Goal: Information Seeking & Learning: Compare options

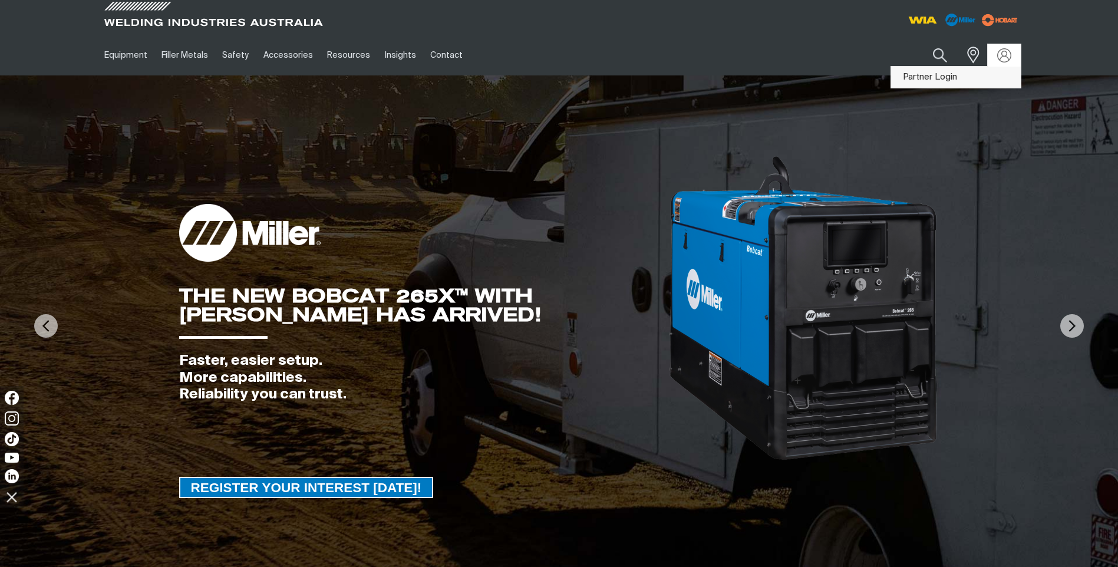
click at [979, 74] on link "Partner Login" at bounding box center [956, 78] width 130 height 22
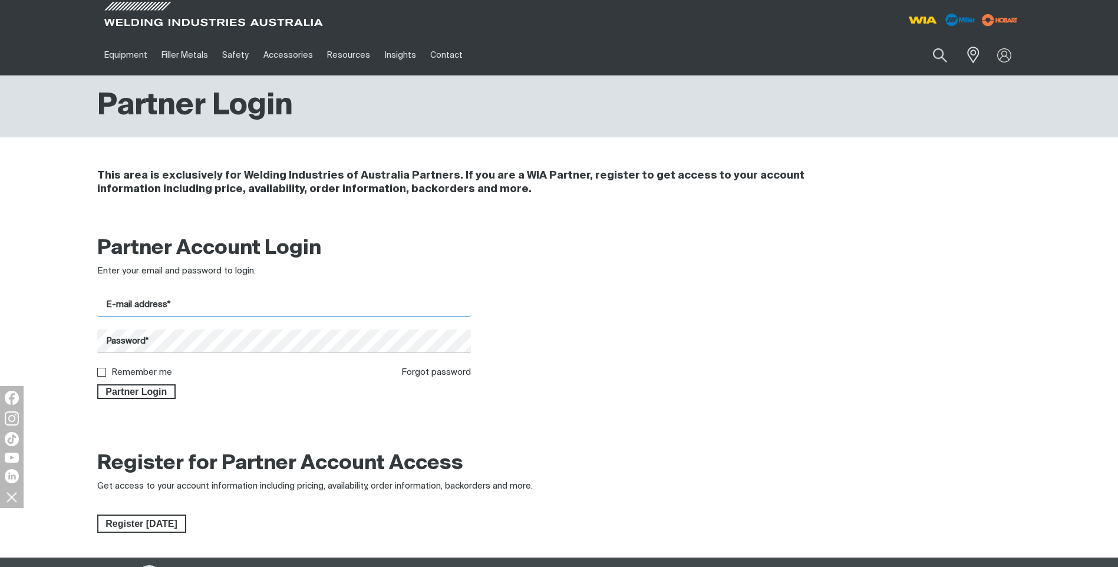
type input "[PERSON_NAME][EMAIL_ADDRESS][DOMAIN_NAME]"
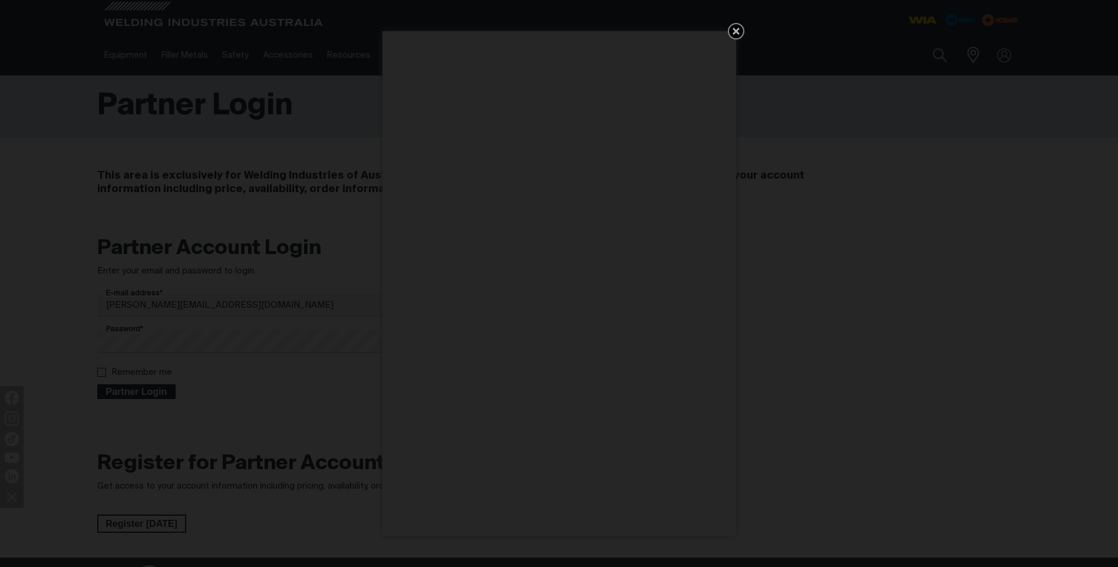
click at [134, 389] on div "Get 5 WIA Welding Guides Free!" at bounding box center [559, 283] width 1118 height 567
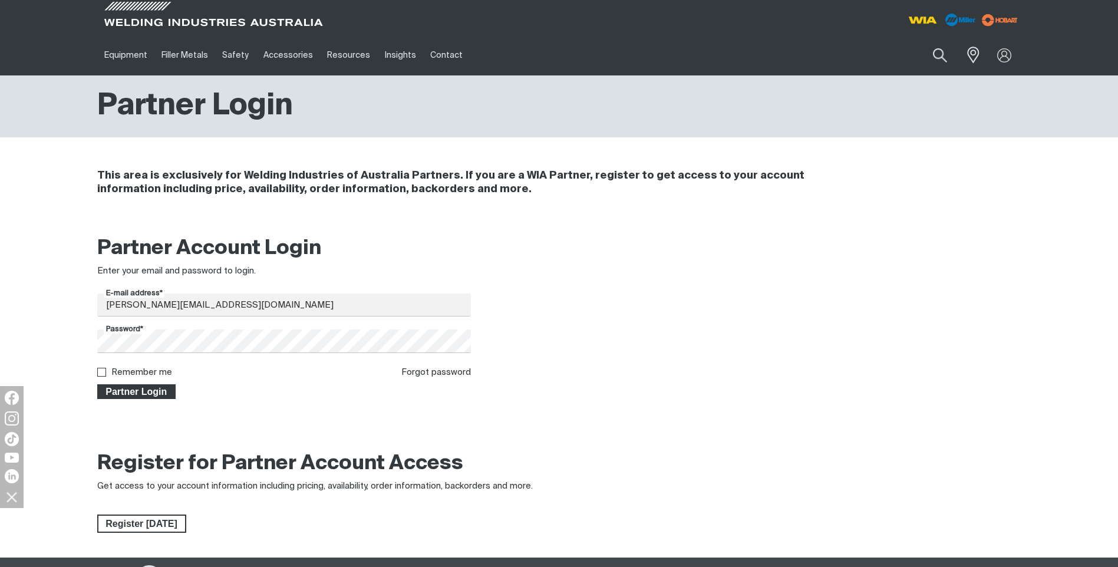
click at [141, 392] on span "Partner Login" at bounding box center [136, 391] width 77 height 15
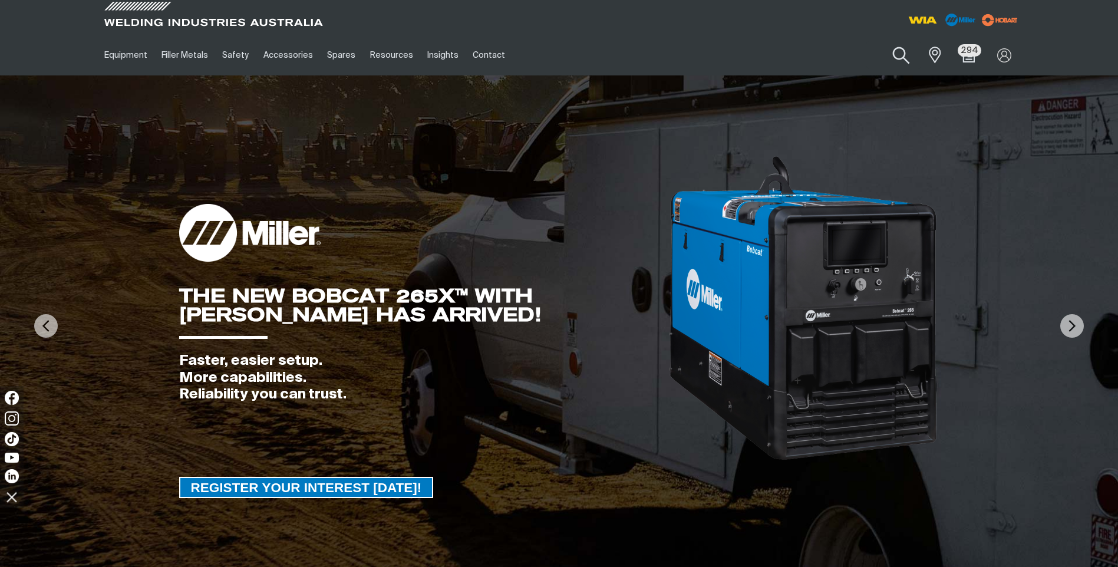
click at [906, 54] on button "Search products" at bounding box center [902, 56] width 48 height 34
click at [835, 54] on input "Search" at bounding box center [830, 55] width 182 height 27
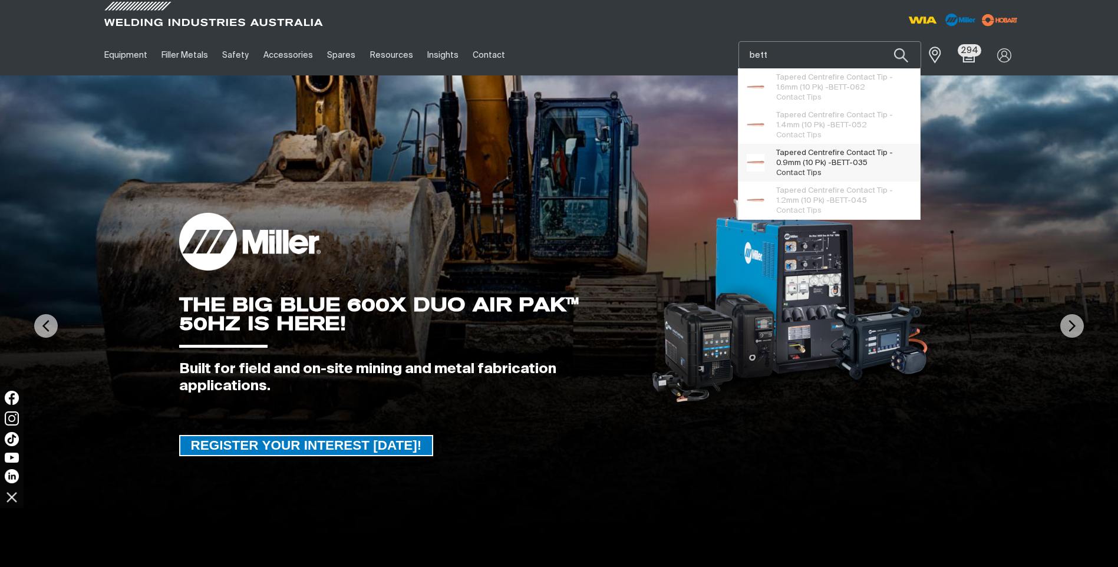
type input "bett"
click at [816, 159] on span "Tapered Centrefire Contact Tip - 0.9mm (10 Pk) - BETT -035" at bounding box center [843, 158] width 135 height 20
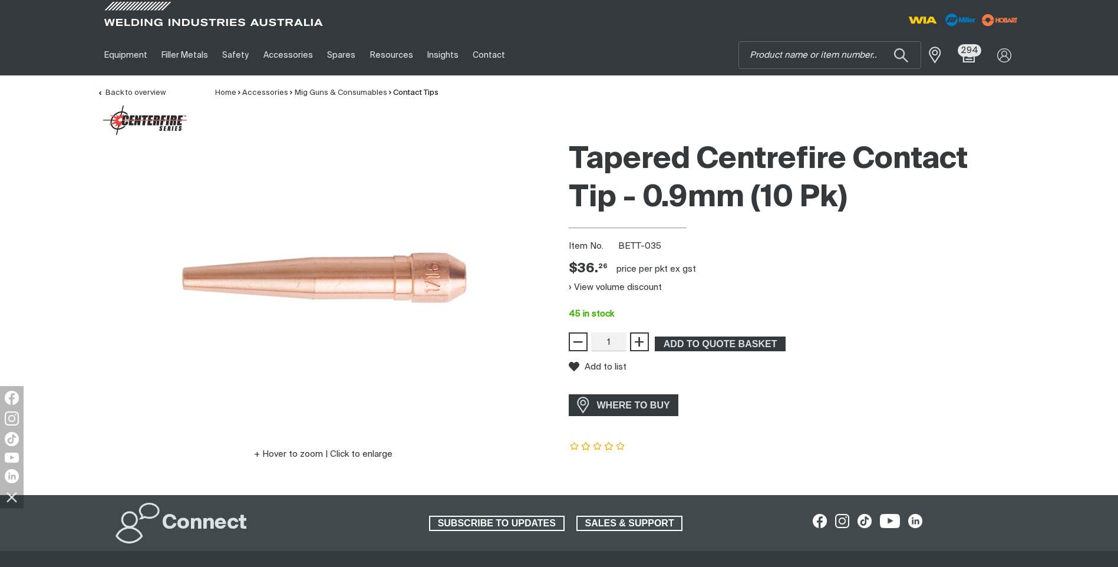
click at [374, 486] on div "Hover to zoom | Click to enlarge" at bounding box center [323, 315] width 453 height 360
click at [780, 57] on input "Search" at bounding box center [830, 55] width 182 height 27
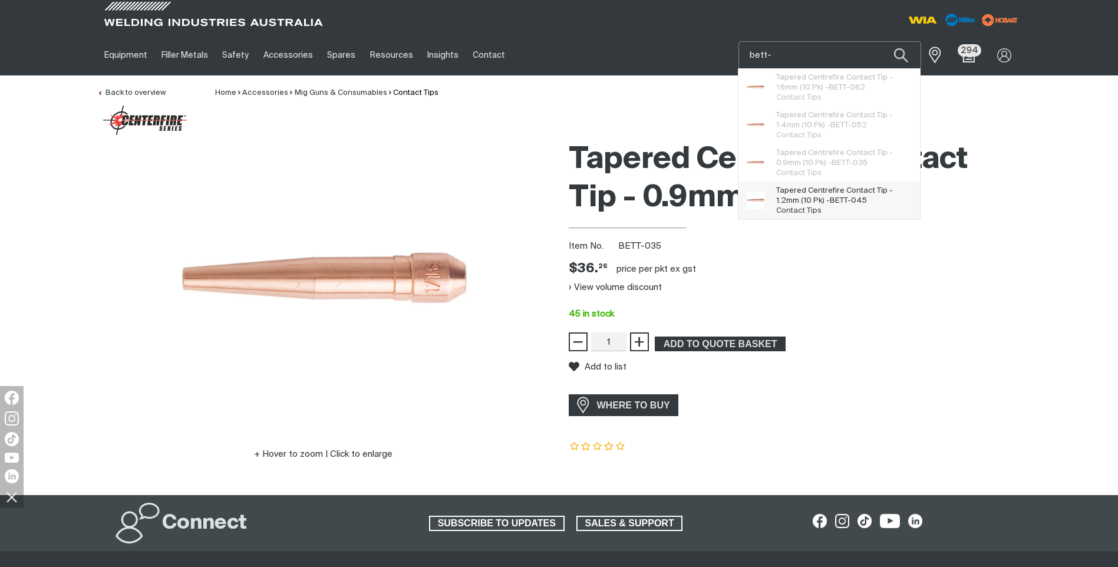
type input "bett-"
click at [815, 190] on span "Tapered Centrefire Contact Tip - 1.2mm (10 Pk) - BETT- 045" at bounding box center [843, 196] width 135 height 20
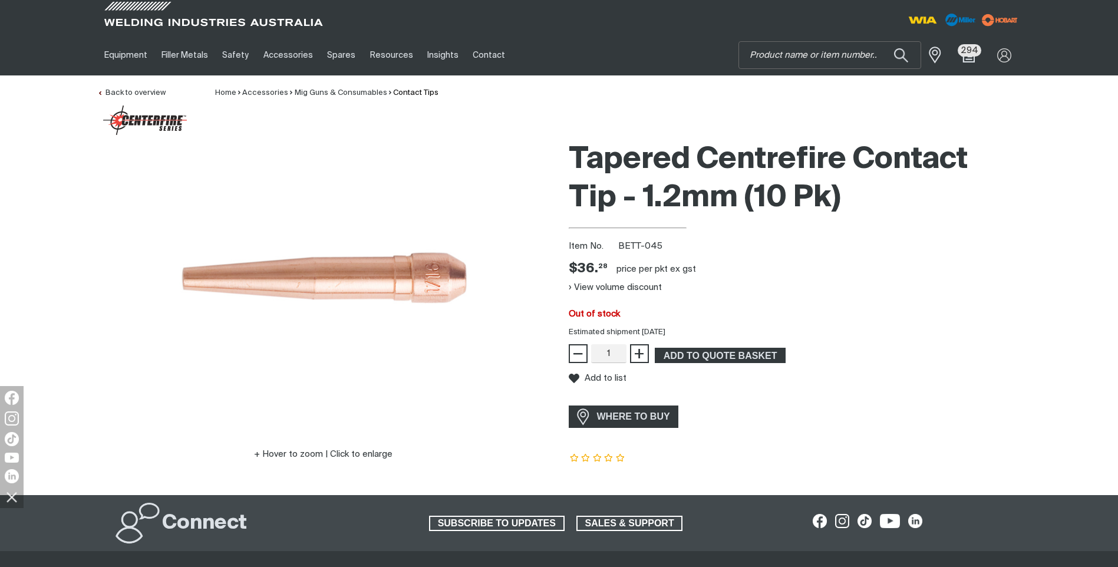
click at [918, 250] on div "Item No. BETT-045" at bounding box center [795, 247] width 453 height 14
click at [791, 58] on input "Search" at bounding box center [830, 55] width 182 height 27
click at [881, 41] on button "Search products" at bounding box center [901, 55] width 40 height 28
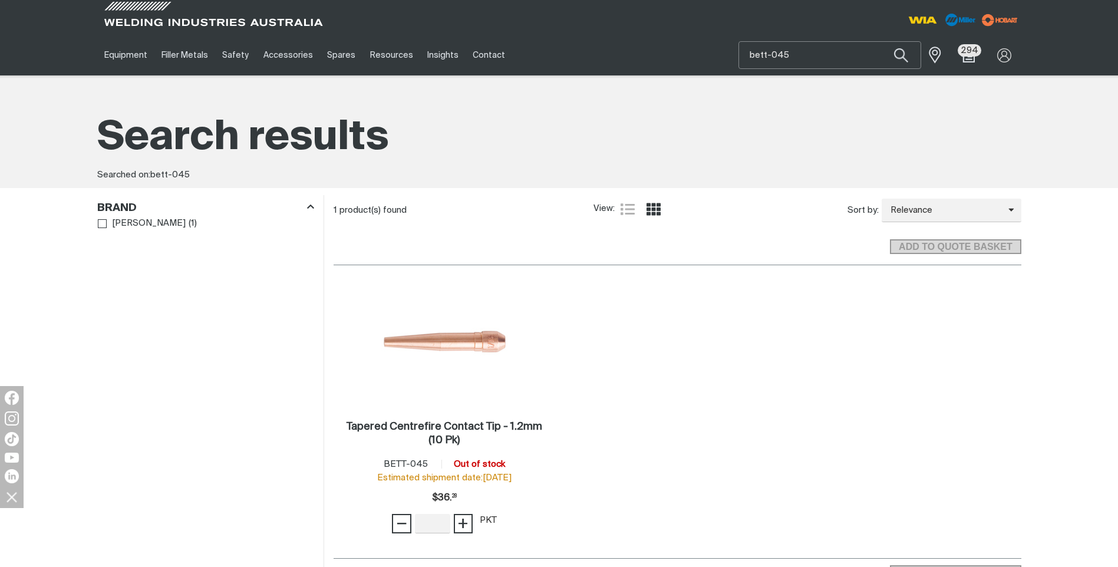
click at [837, 54] on input "bett-045" at bounding box center [830, 55] width 182 height 27
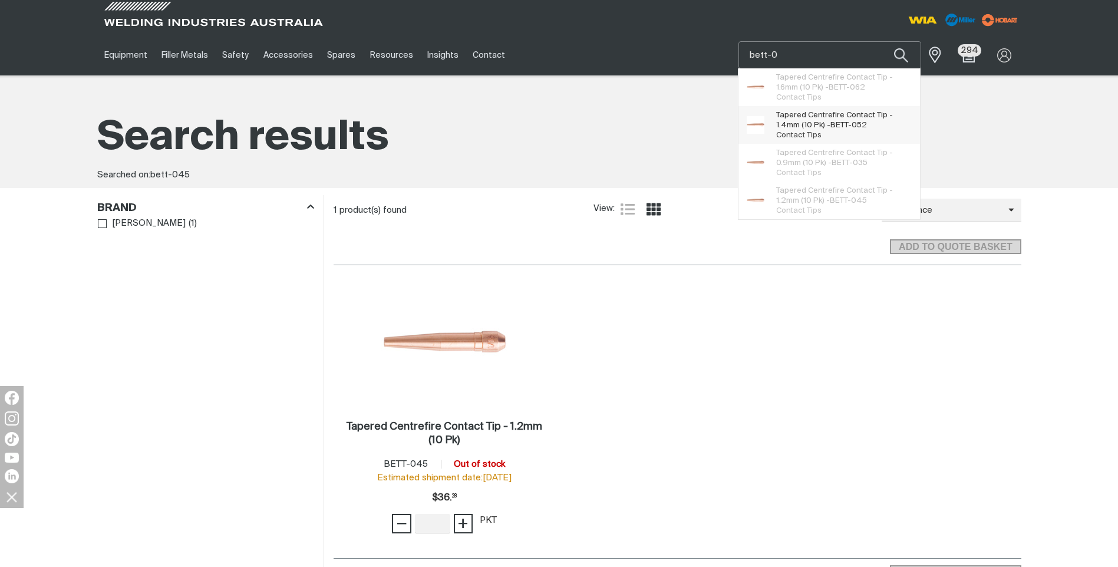
type input "bett-0"
click at [816, 113] on span "Tapered Centrefire Contact Tip - 1.4mm (10 Pk) - BETT-0 52" at bounding box center [843, 120] width 135 height 20
